Goal: Information Seeking & Learning: Find contact information

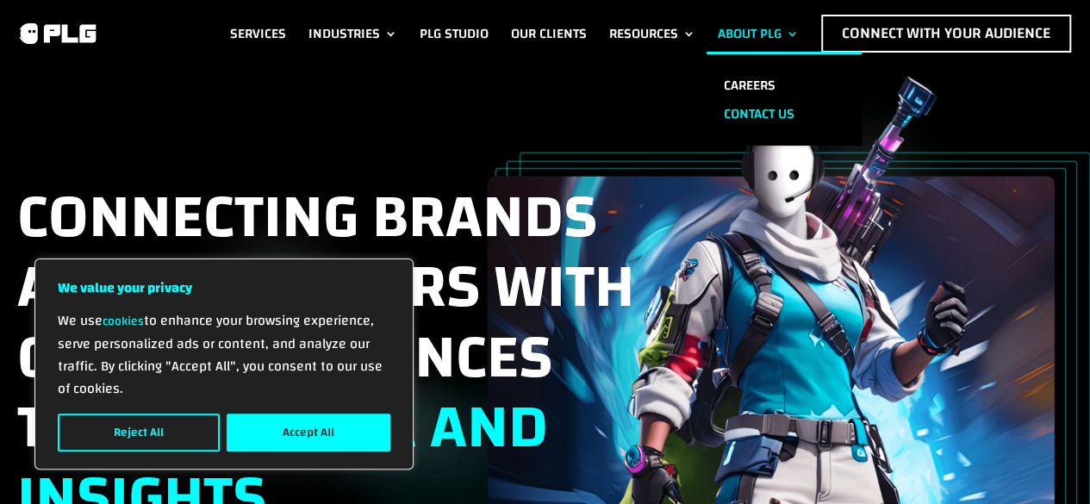
click at [736, 105] on link "Contact us" at bounding box center [783, 114] width 155 height 28
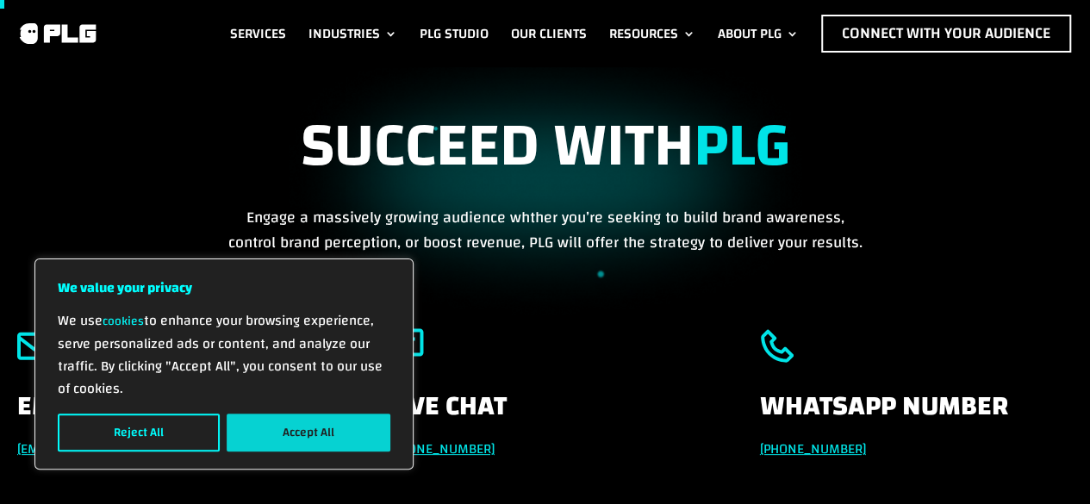
scroll to position [86, 0]
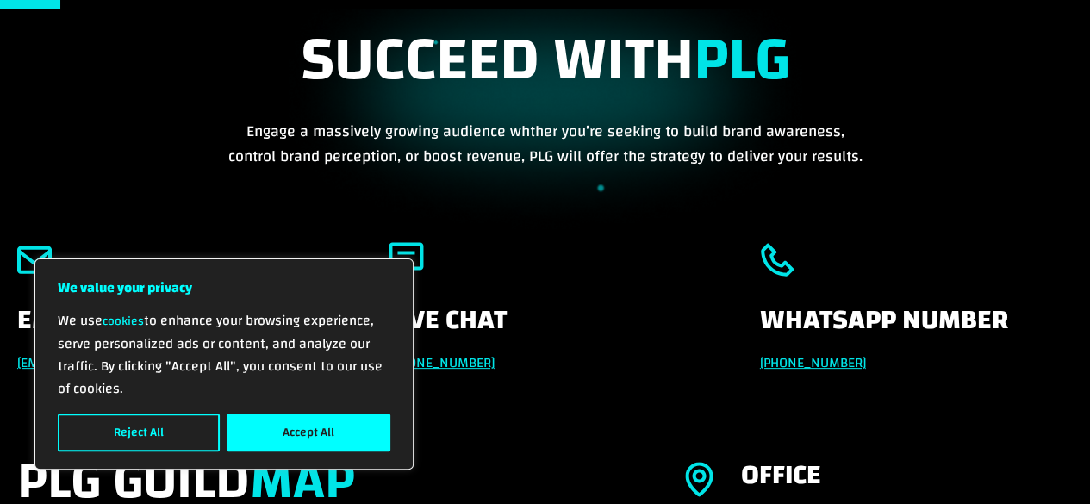
drag, startPoint x: 278, startPoint y: 414, endPoint x: 349, endPoint y: 404, distance: 71.4
click at [279, 414] on button "Accept All" at bounding box center [309, 432] width 164 height 38
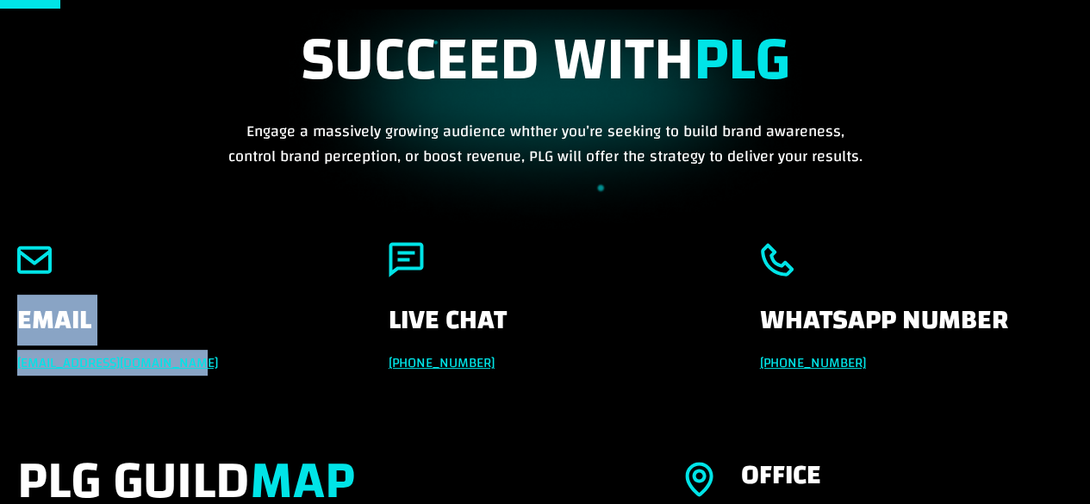
drag, startPoint x: 5, startPoint y: 349, endPoint x: 231, endPoint y: 354, distance: 225.8
click at [231, 354] on div "Email [EMAIL_ADDRESS][DOMAIN_NAME] Live Chat [PHONE_NUMBER] Whatsapp Number [PH…" at bounding box center [545, 308] width 1090 height 132
click at [152, 408] on div "Email [EMAIL_ADDRESS][DOMAIN_NAME] Live Chat [PHONE_NUMBER] Whatsapp Number [PH…" at bounding box center [545, 346] width 1090 height 208
drag, startPoint x: 209, startPoint y: 354, endPoint x: 2, endPoint y: 358, distance: 207.7
click at [2, 358] on div "Email [EMAIL_ADDRESS][DOMAIN_NAME] Live Chat [PHONE_NUMBER] Whatsapp Number [PH…" at bounding box center [545, 308] width 1090 height 132
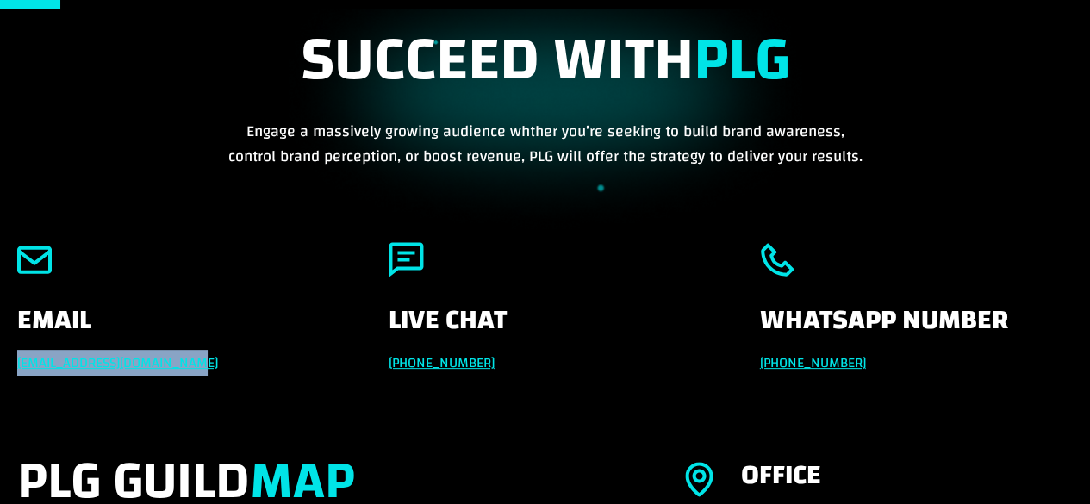
copy link "[EMAIL_ADDRESS][DOMAIN_NAME]"
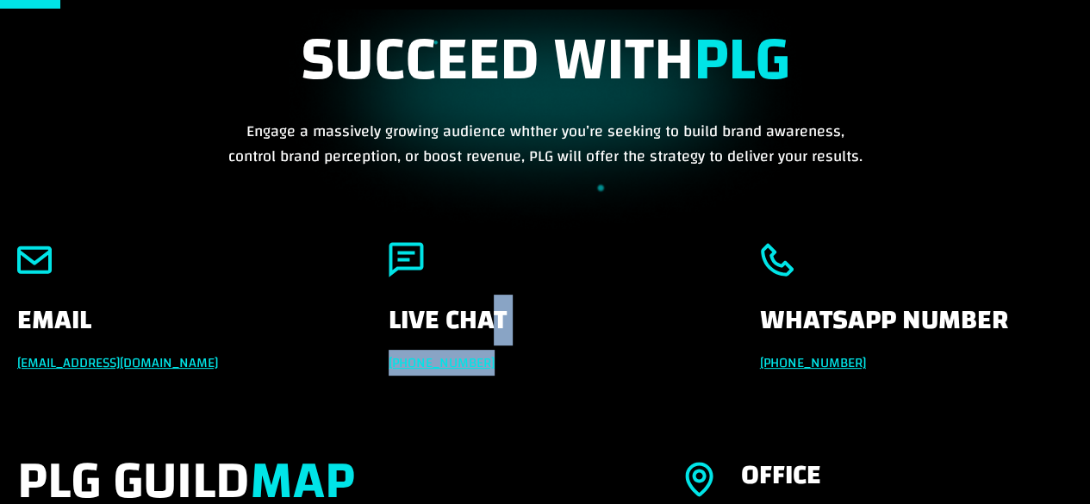
drag, startPoint x: 489, startPoint y: 349, endPoint x: 482, endPoint y: 356, distance: 10.4
click at [482, 356] on div "Live Chat [PHONE_NUMBER]" at bounding box center [545, 308] width 313 height 132
click at [405, 413] on div "Email [EMAIL_ADDRESS][DOMAIN_NAME] Live Chat [PHONE_NUMBER] Whatsapp Number [PH…" at bounding box center [545, 346] width 1090 height 208
drag, startPoint x: 381, startPoint y: 354, endPoint x: 498, endPoint y: 355, distance: 117.2
click at [498, 355] on div "Email info@powerleaguegaming.com Live Chat +971 551257087 Whatsapp Number +971 …" at bounding box center [545, 308] width 1090 height 132
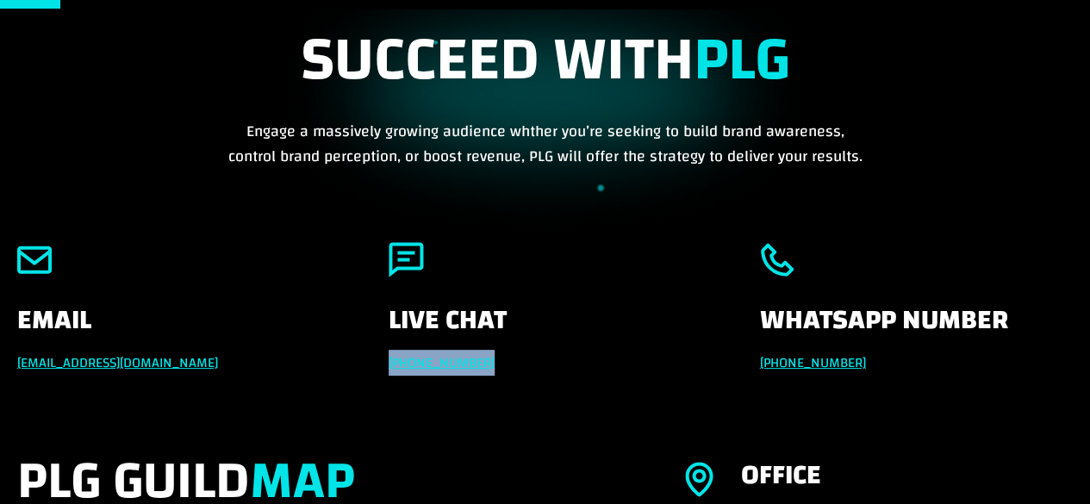
copy link "+971 551257087"
